Goal: Task Accomplishment & Management: Manage account settings

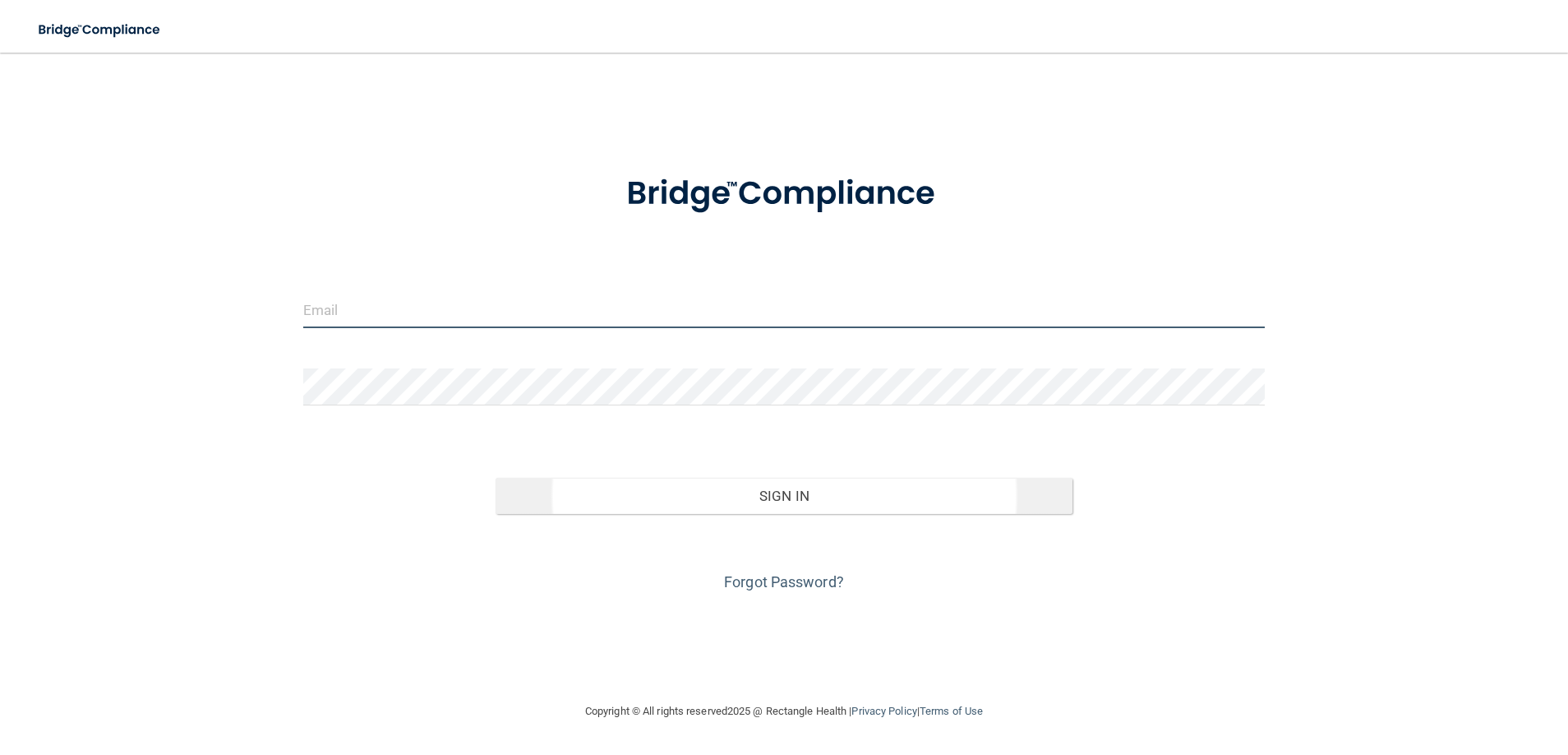
type input "[EMAIL_ADDRESS][DOMAIN_NAME]"
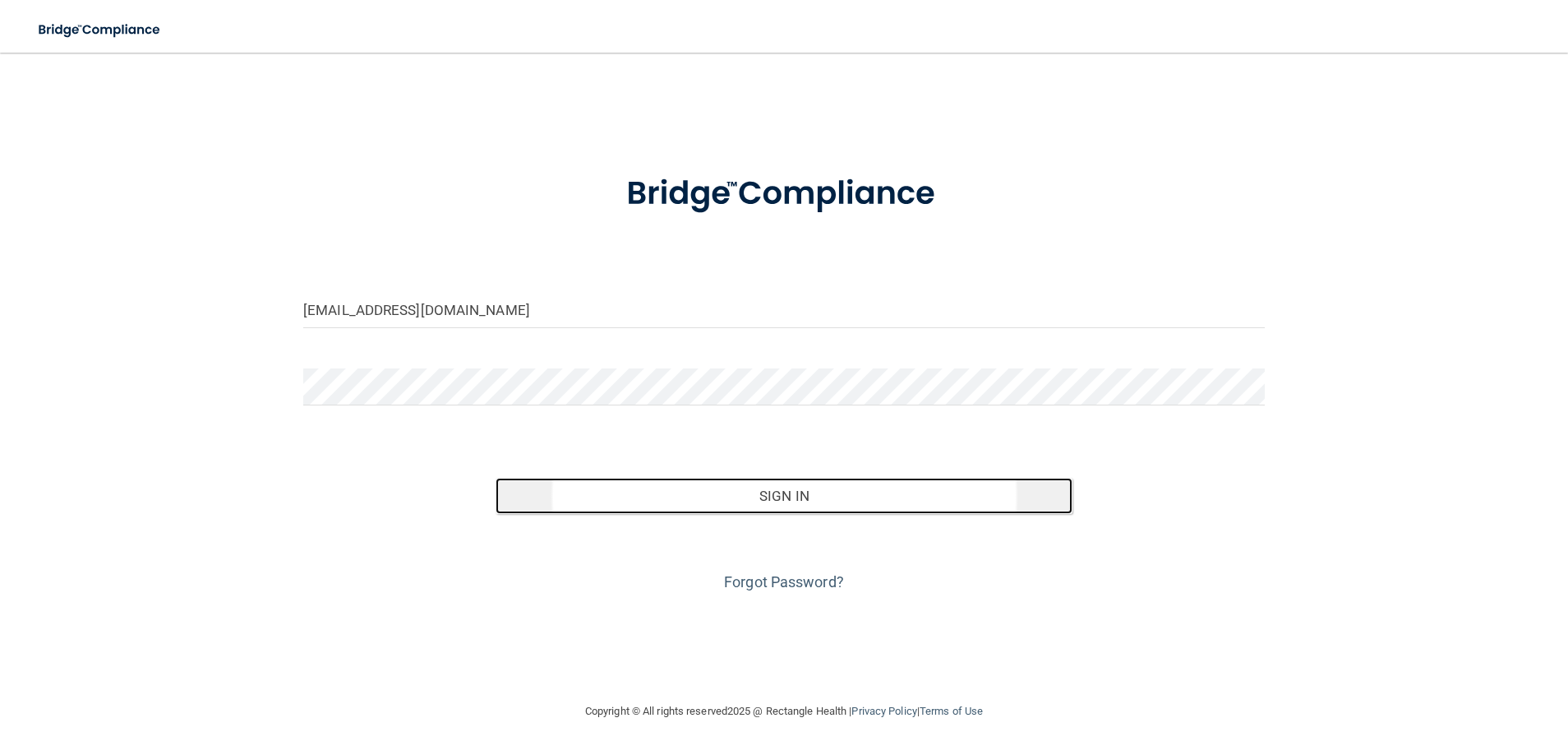
click at [775, 502] on button "Sign In" at bounding box center [784, 496] width 577 height 36
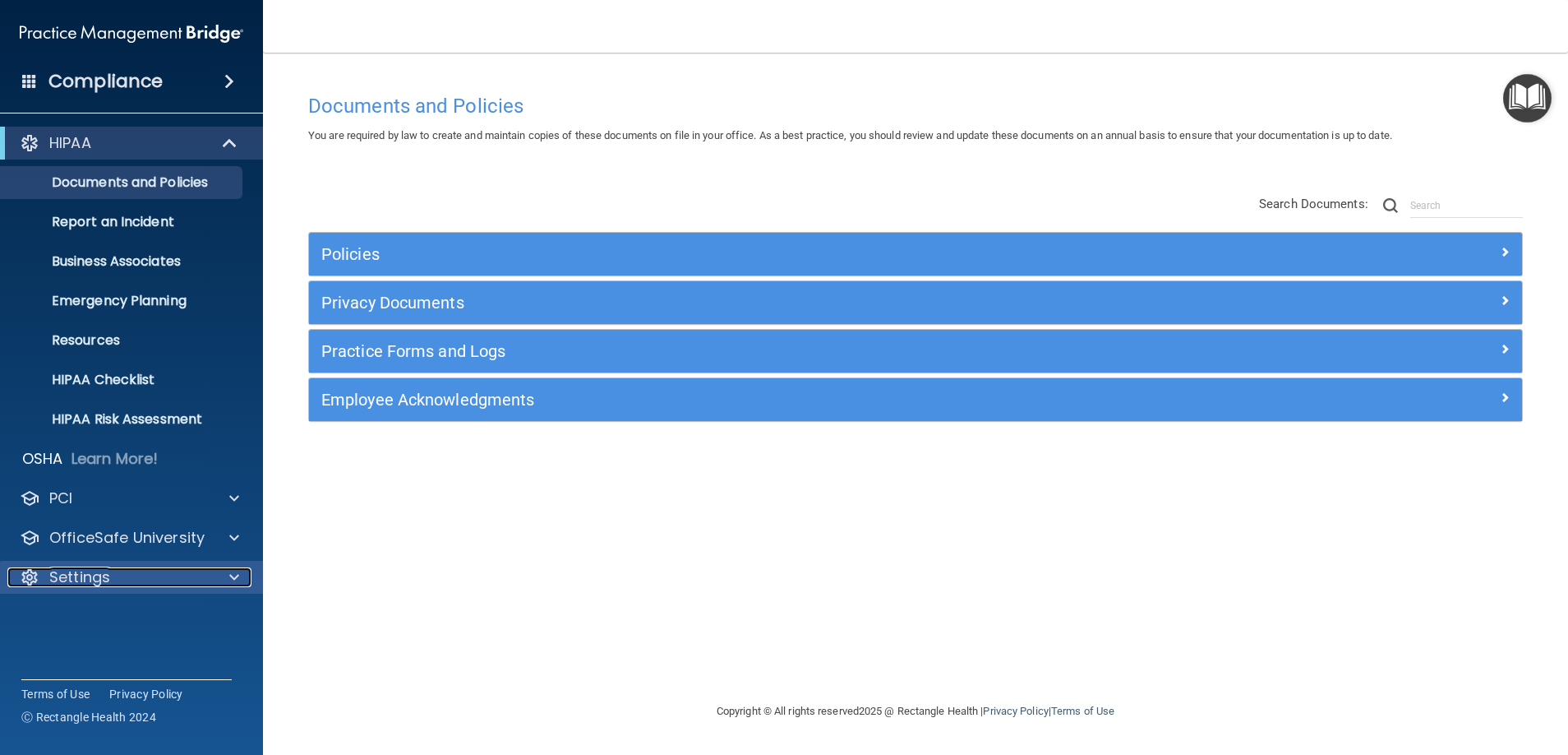
click at [101, 581] on p "Settings" at bounding box center [79, 578] width 61 height 20
click at [100, 665] on link "My Users" at bounding box center [113, 656] width 259 height 33
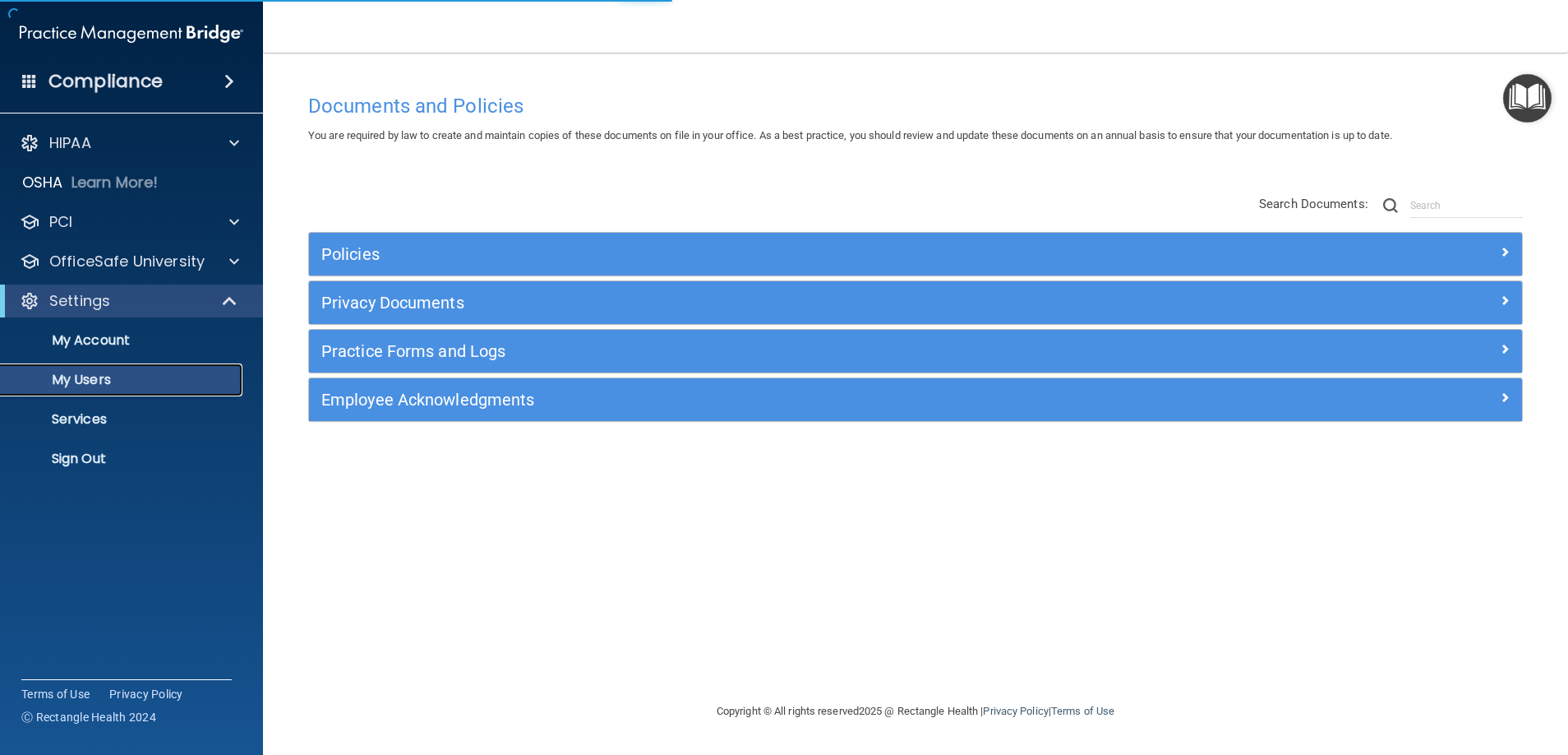
select select "20"
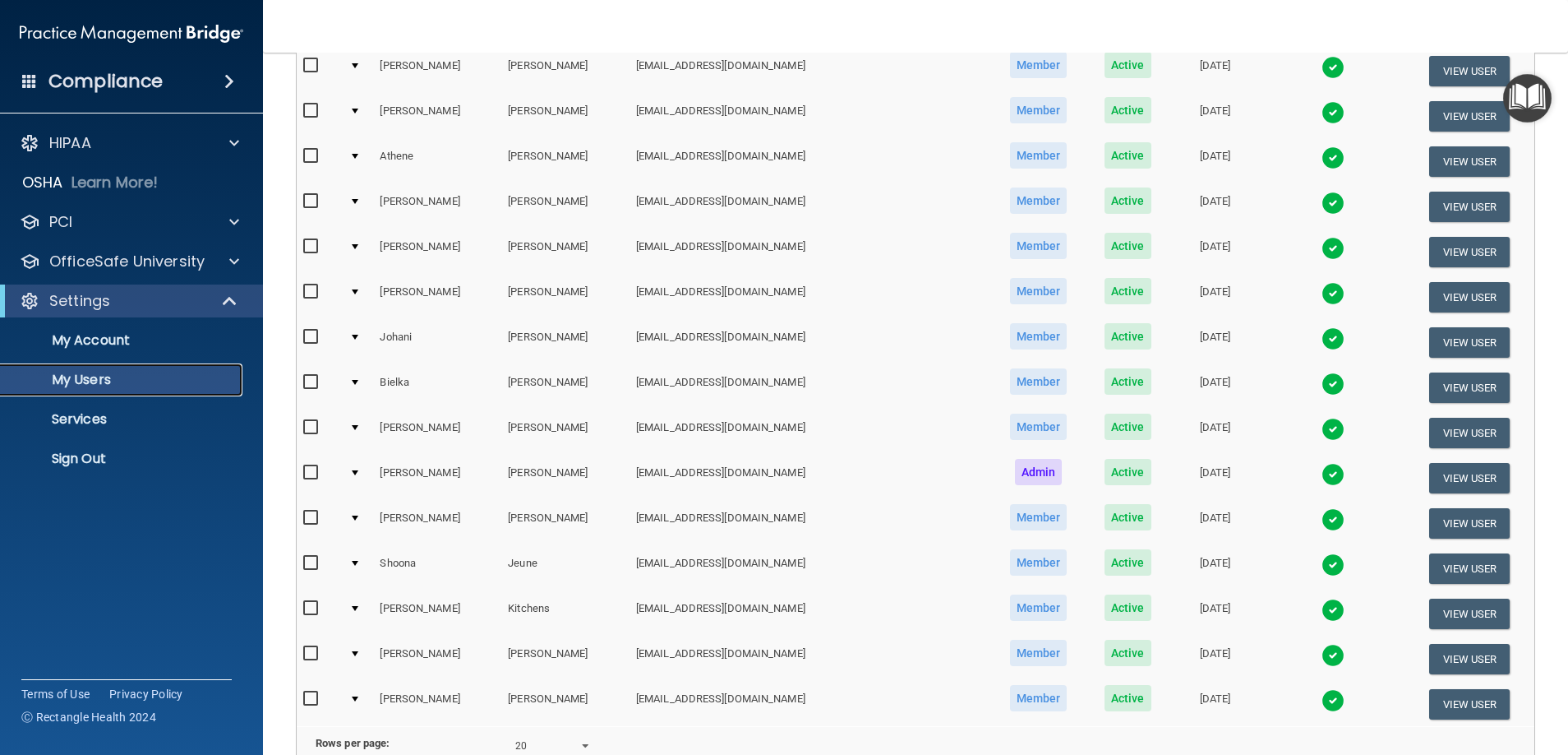
scroll to position [515, 0]
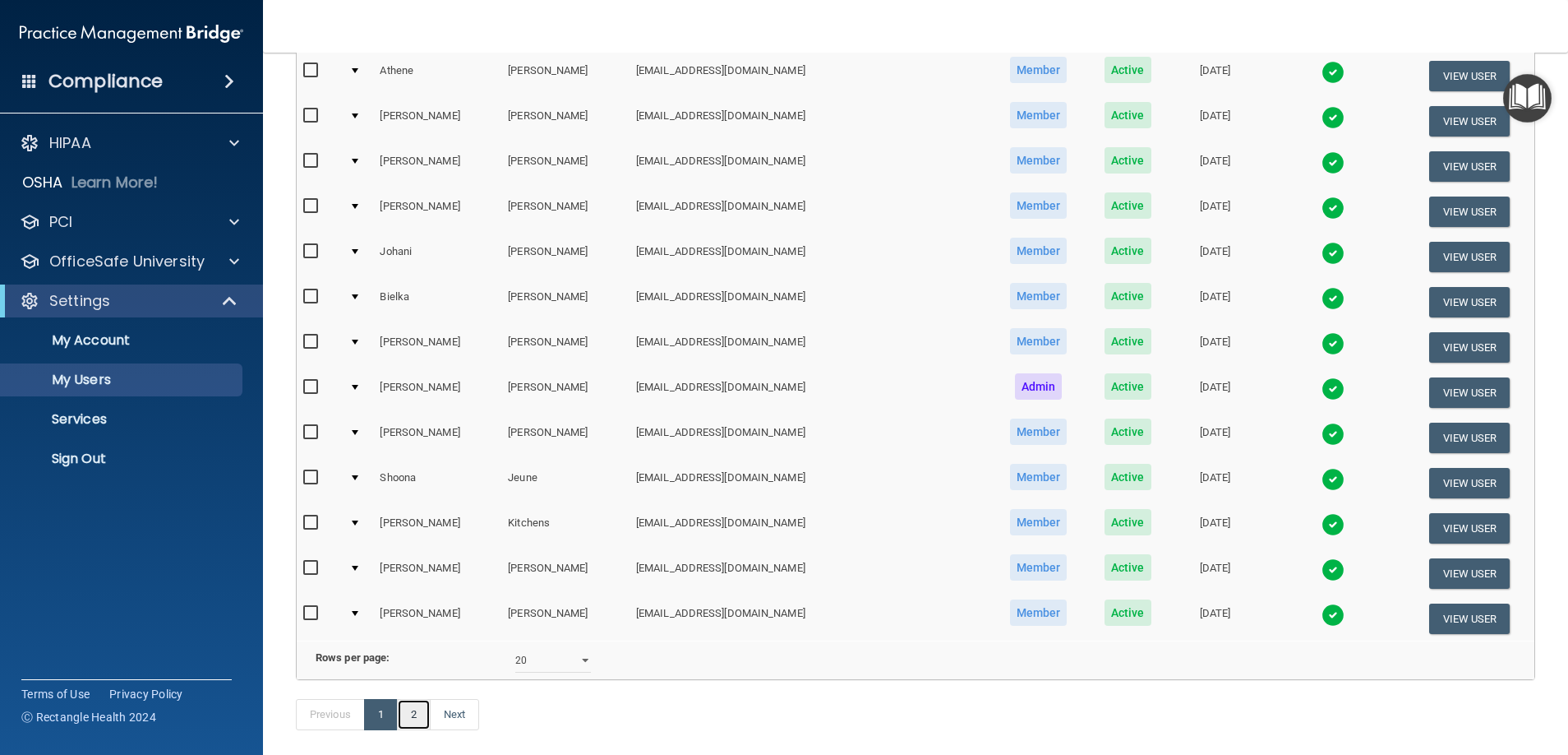
click at [415, 730] on link "2" at bounding box center [413, 714] width 33 height 32
select select "20"
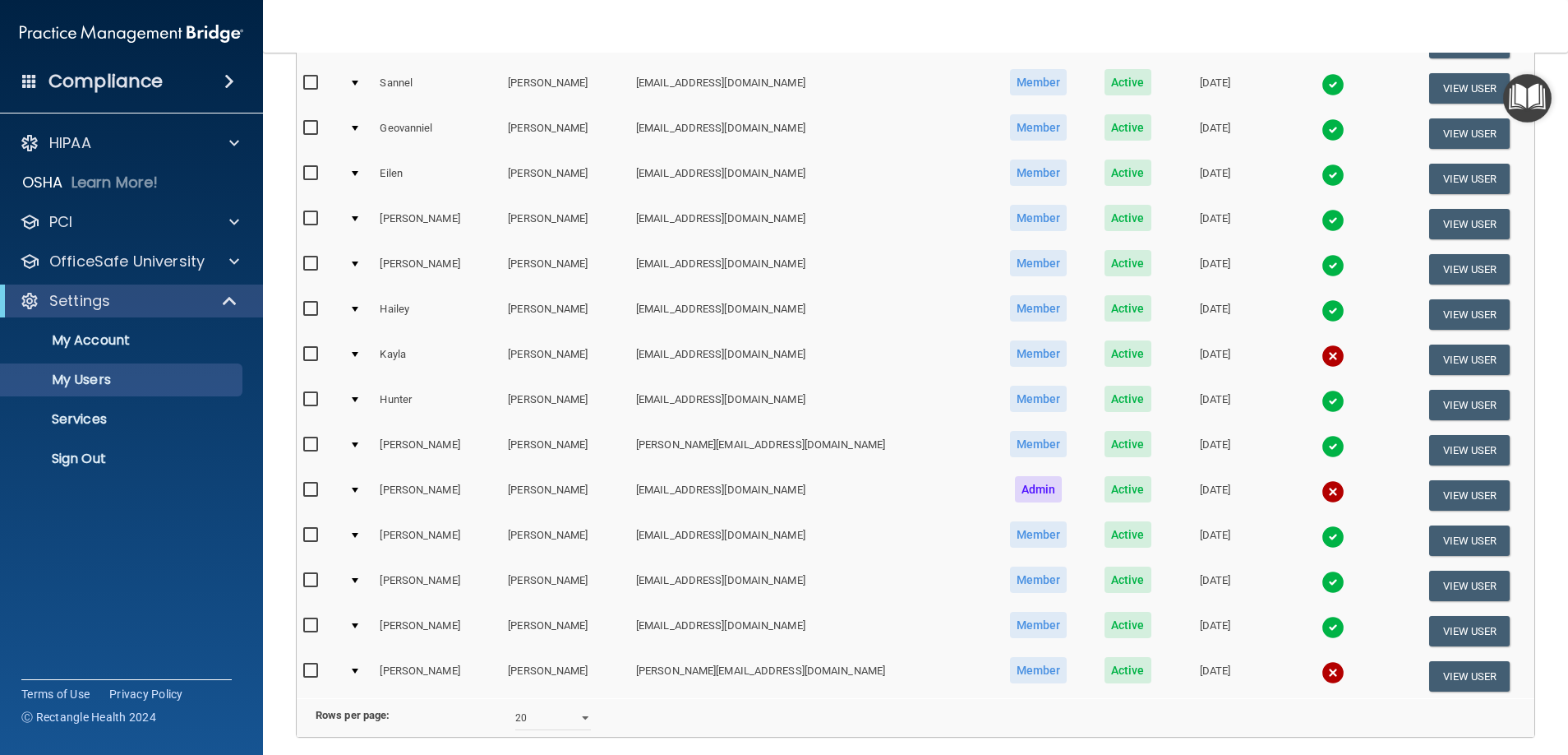
scroll to position [425, 0]
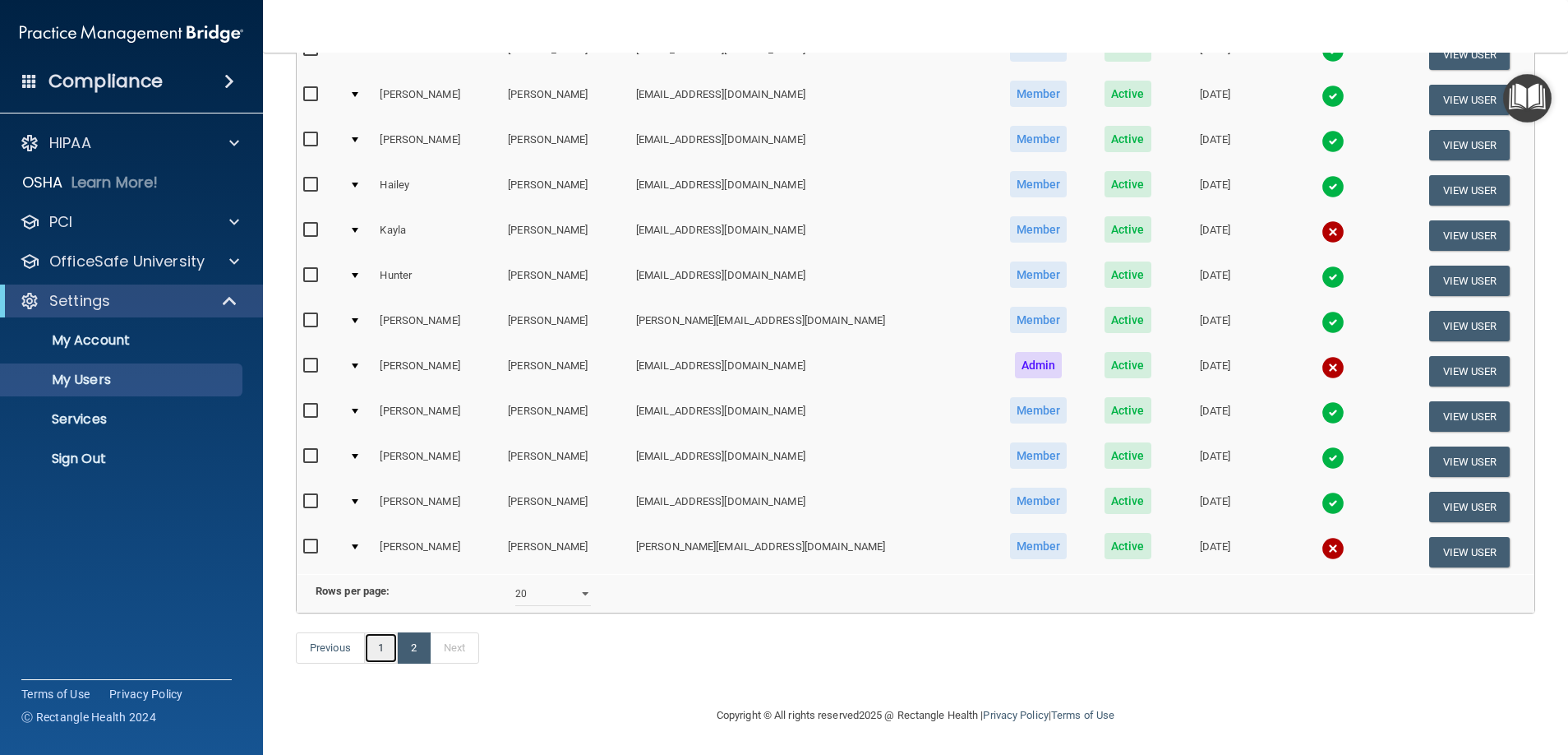
click at [385, 655] on link "1" at bounding box center [380, 647] width 33 height 32
select select "20"
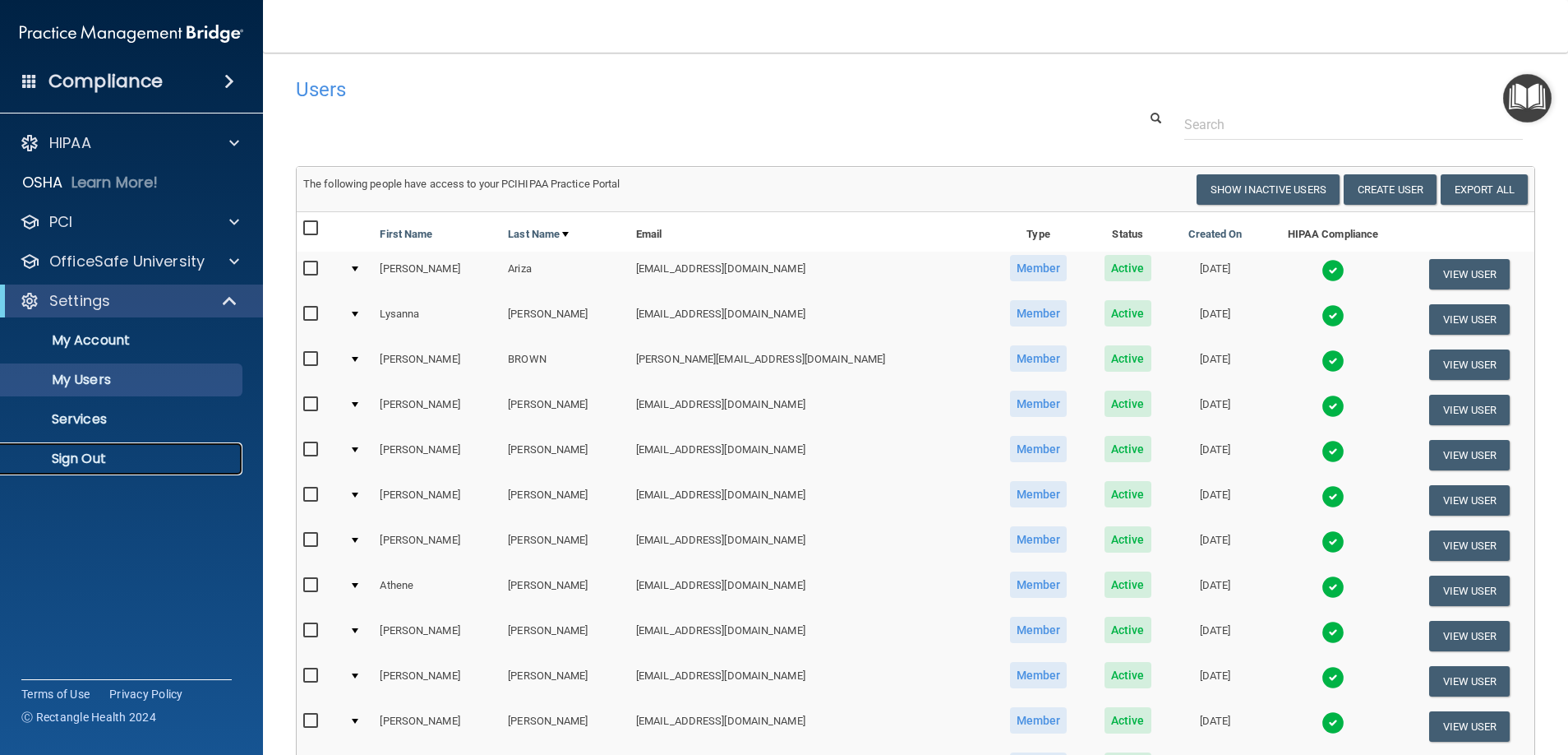
click at [89, 463] on p "Sign Out" at bounding box center [123, 459] width 224 height 16
